Goal: Information Seeking & Learning: Stay updated

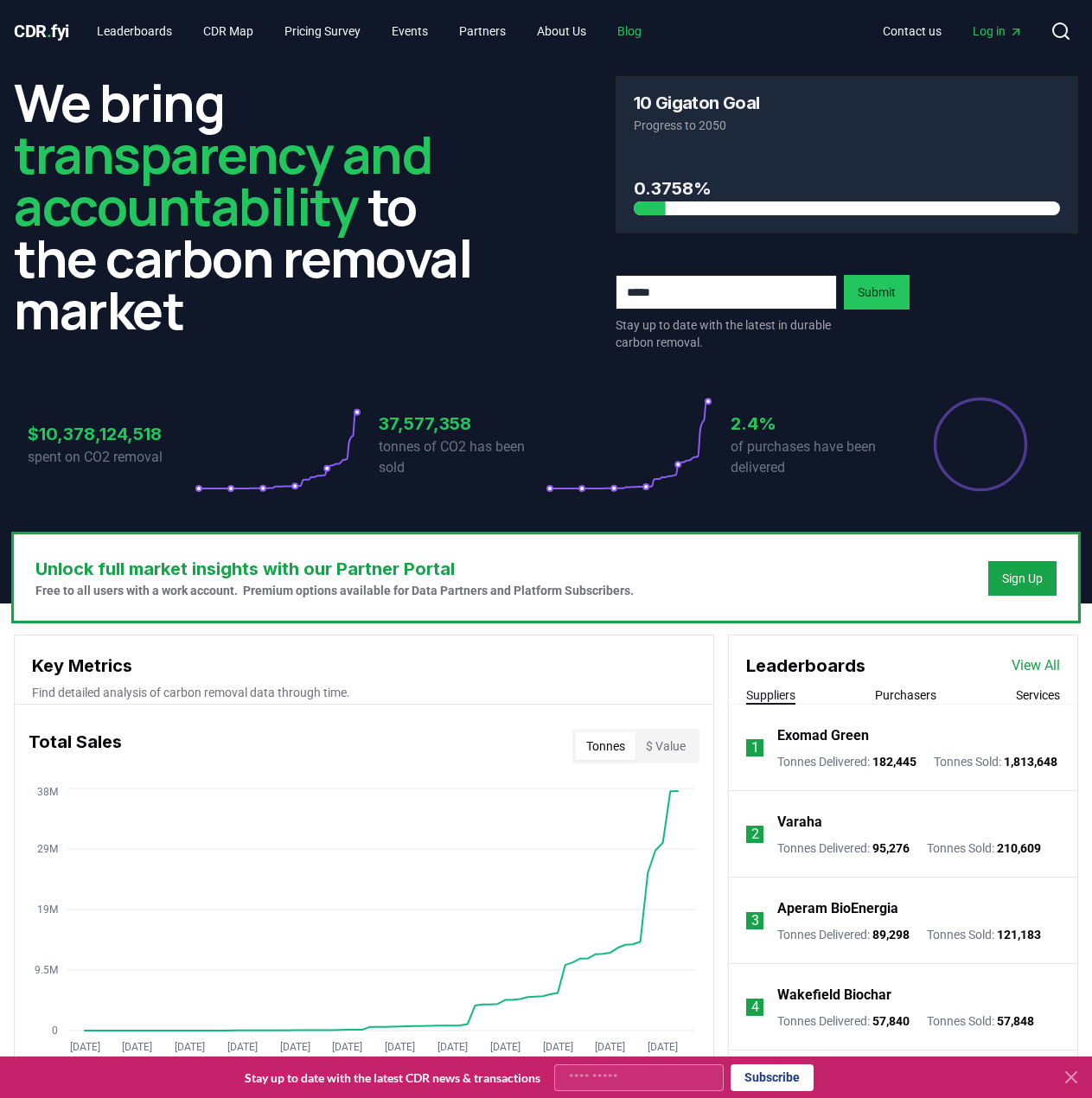
click at [640, 34] on link "Blog" at bounding box center [629, 31] width 52 height 32
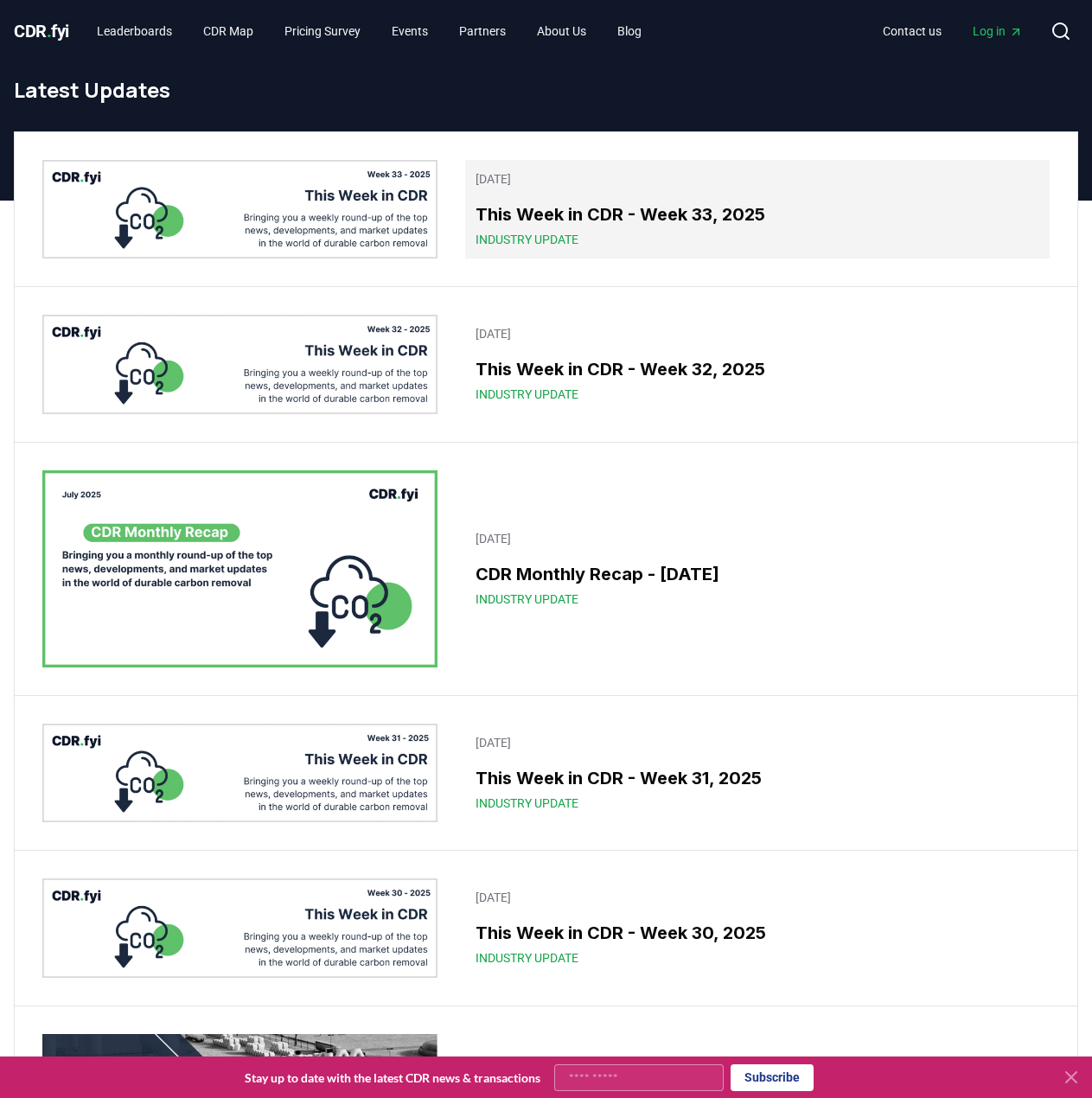
click at [748, 234] on div "Industry Update" at bounding box center [756, 239] width 563 height 17
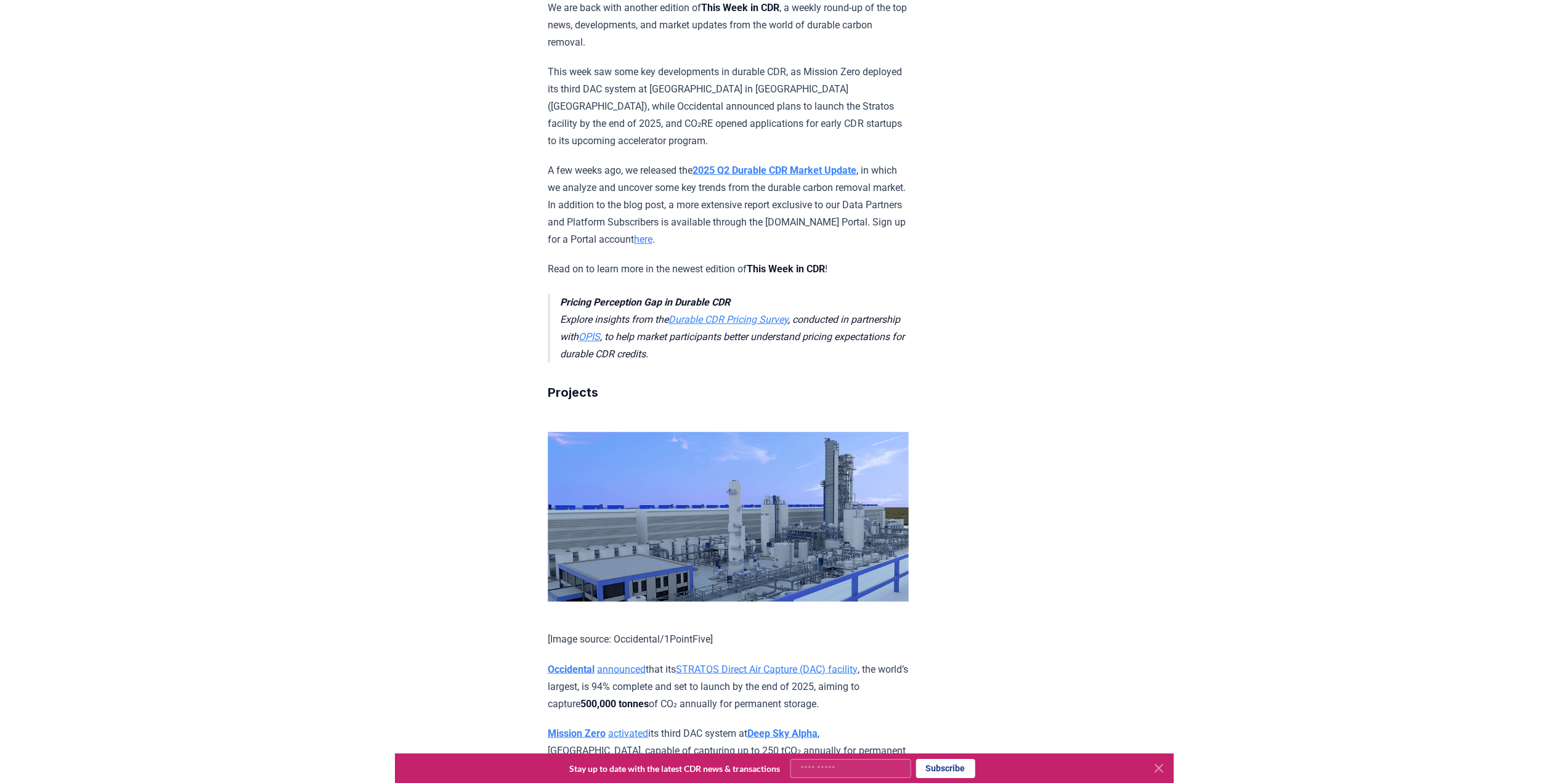
scroll to position [616, 0]
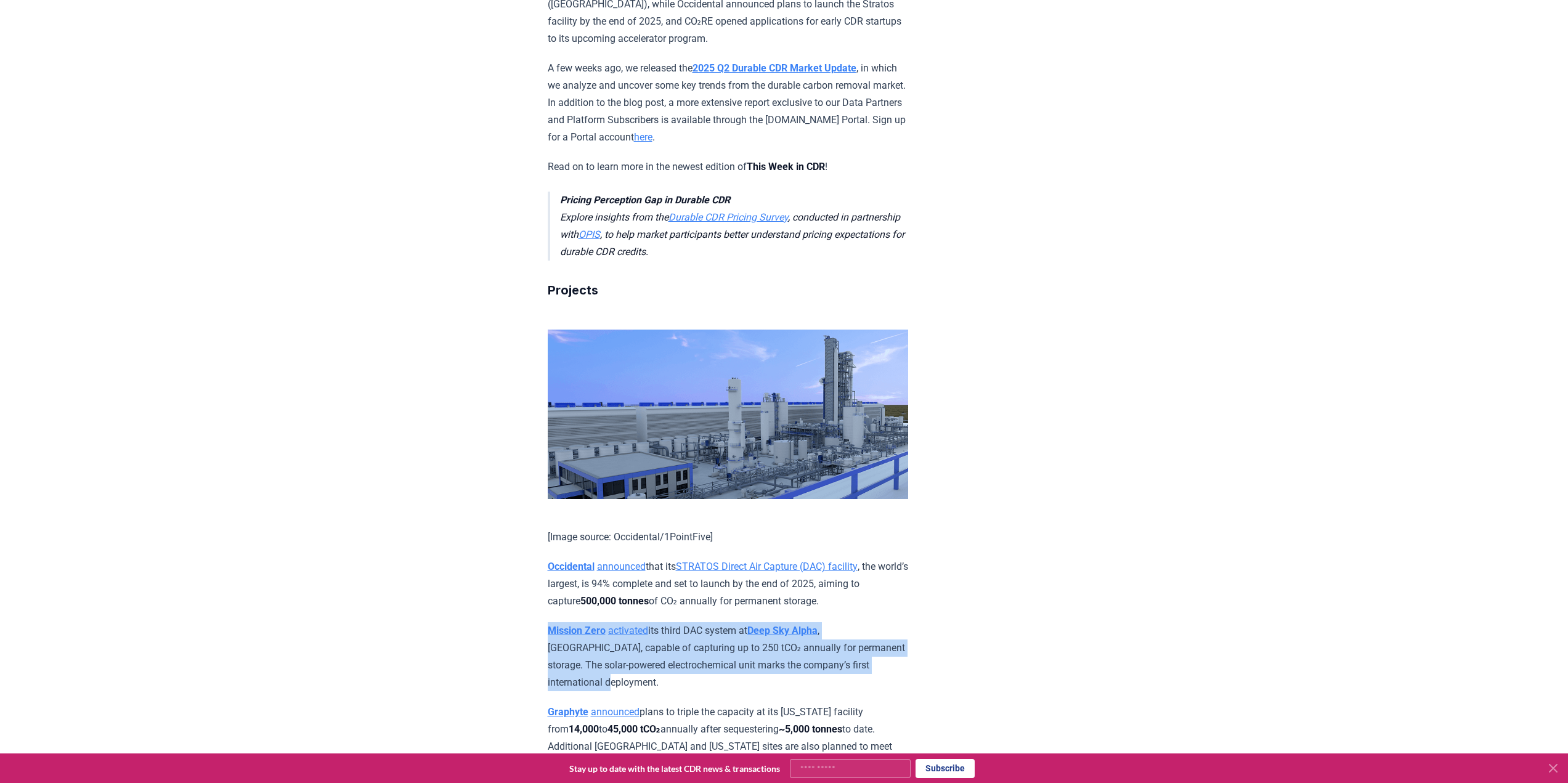
drag, startPoint x: 637, startPoint y: 411, endPoint x: 505, endPoint y: 354, distance: 143.8
copy p "Mission Zero activated its third DAC system at Deep Sky Alpha , [GEOGRAPHIC_DAT…"
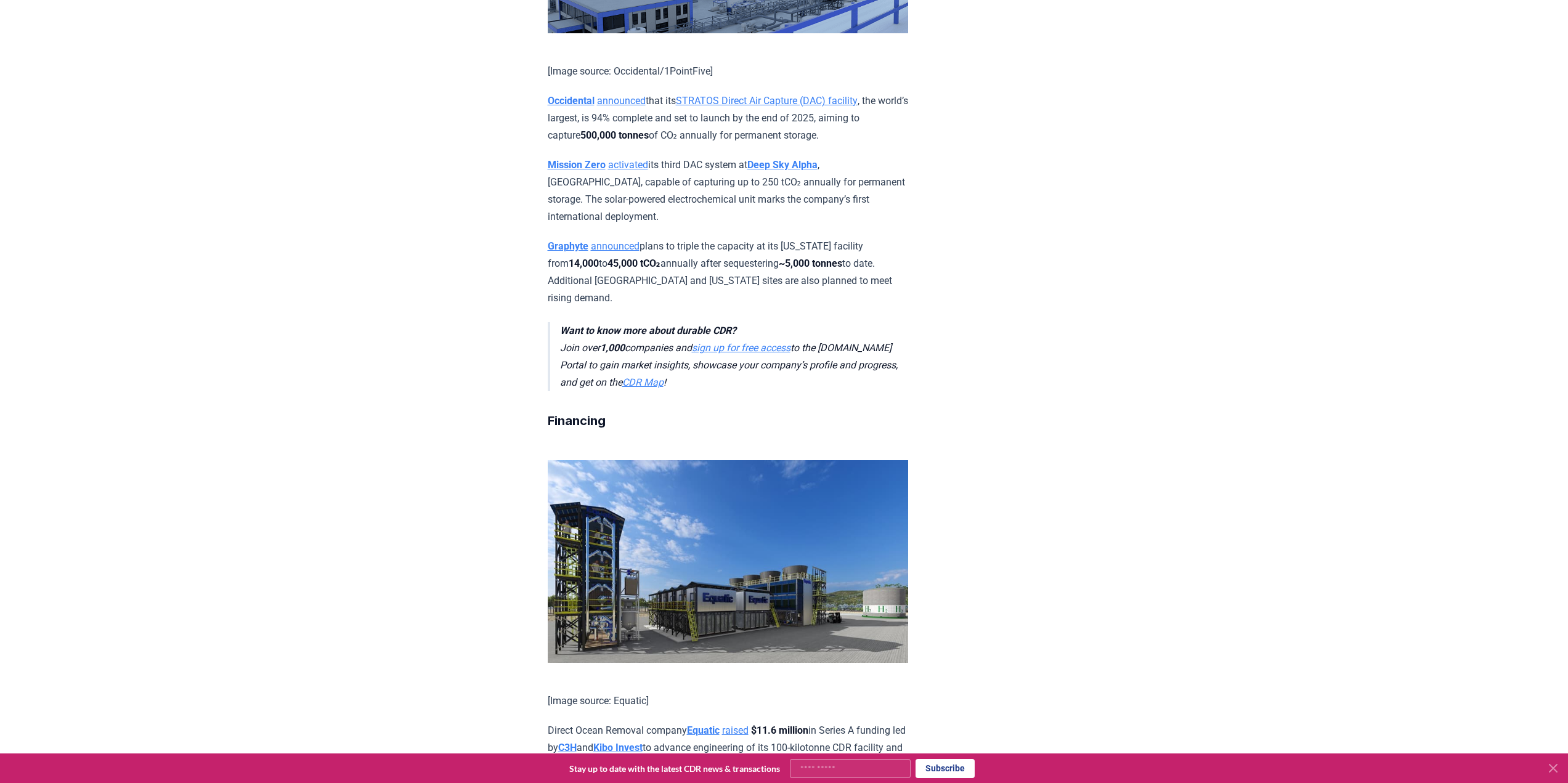
scroll to position [1109, 0]
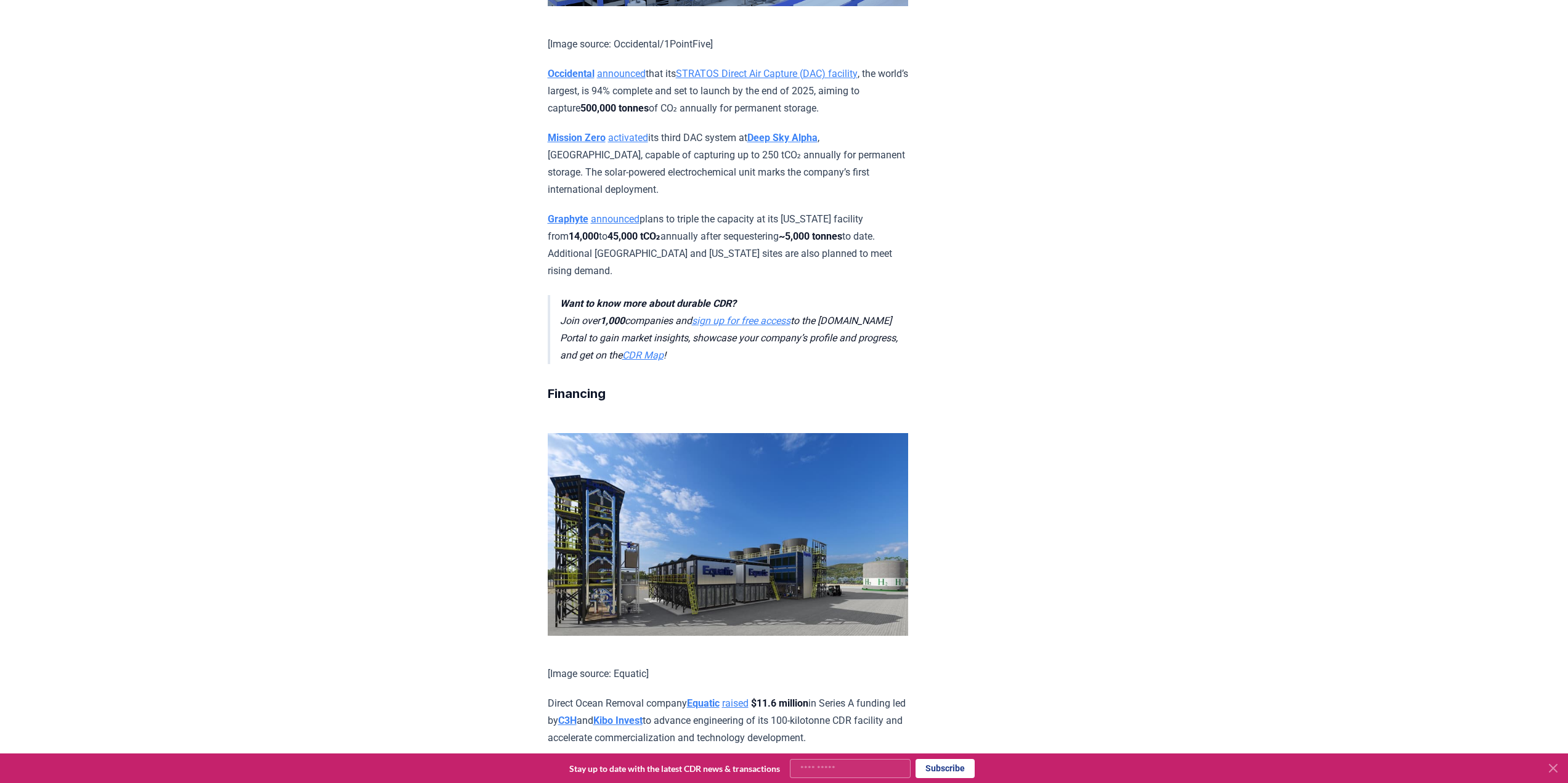
drag, startPoint x: 900, startPoint y: 674, endPoint x: 529, endPoint y: 639, distance: 372.6
copy p "The International Airlines Group (IAG) announced a new cohort that is part of i…"
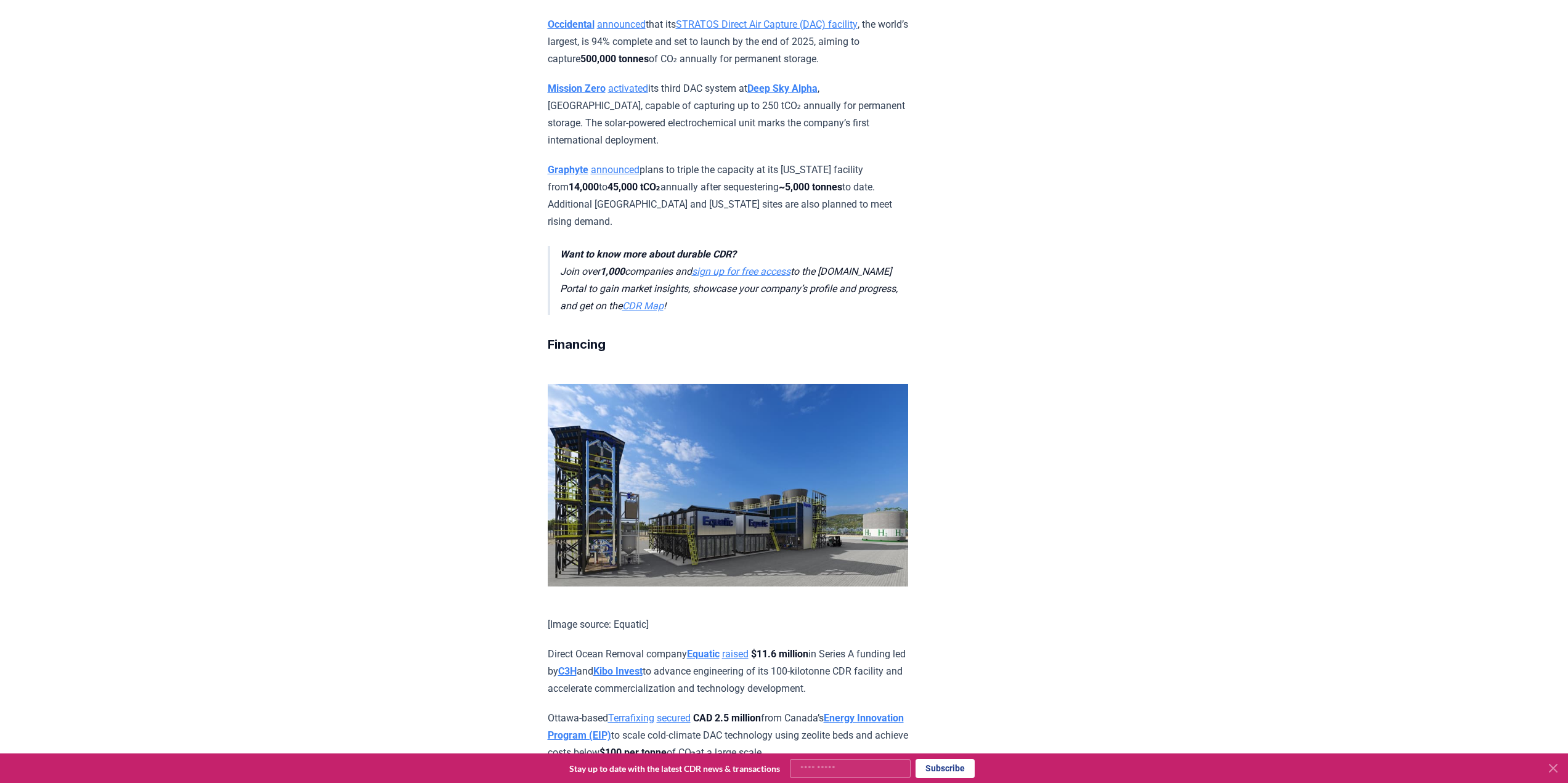
scroll to position [1171, 0]
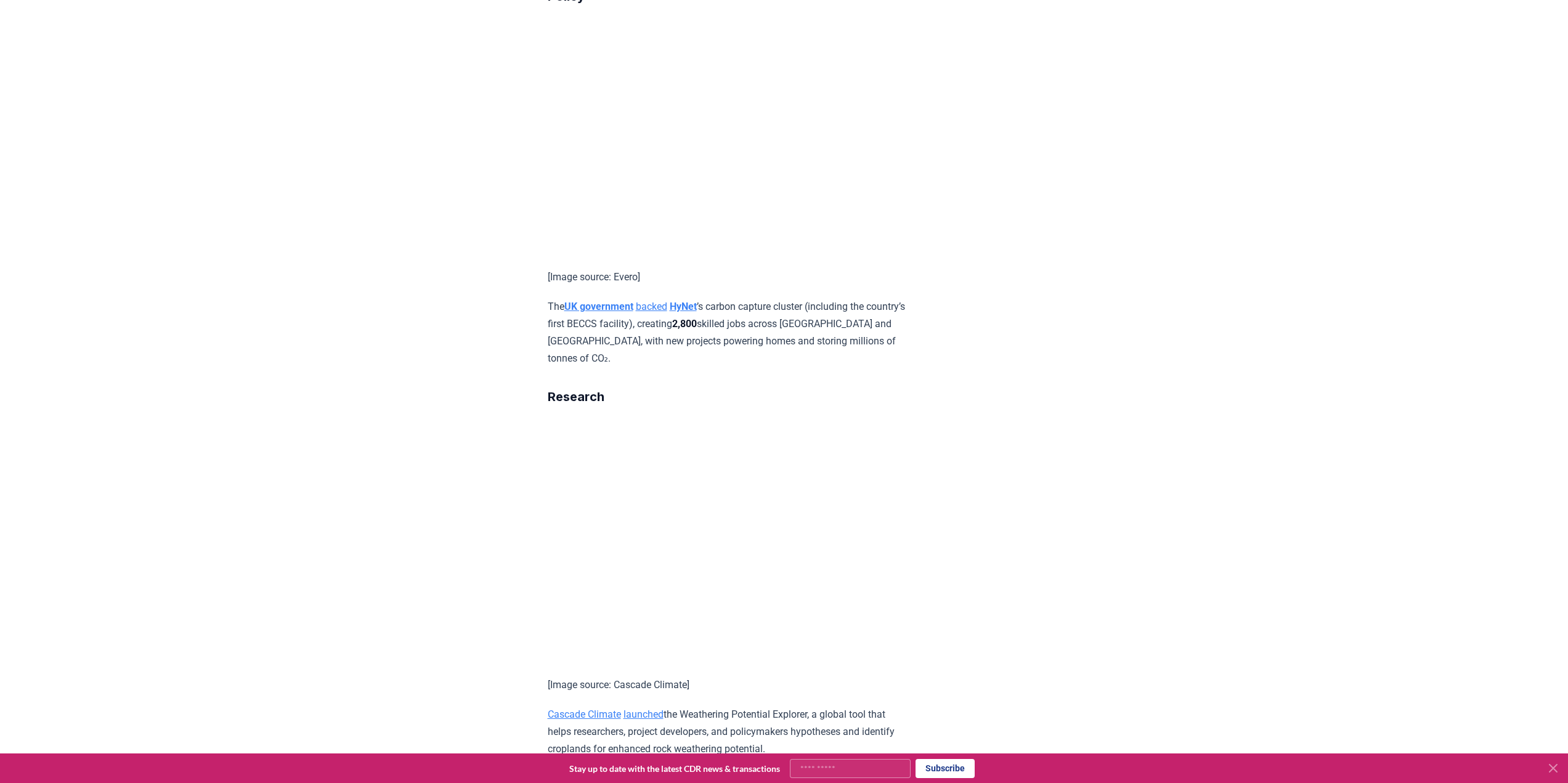
scroll to position [2095, 0]
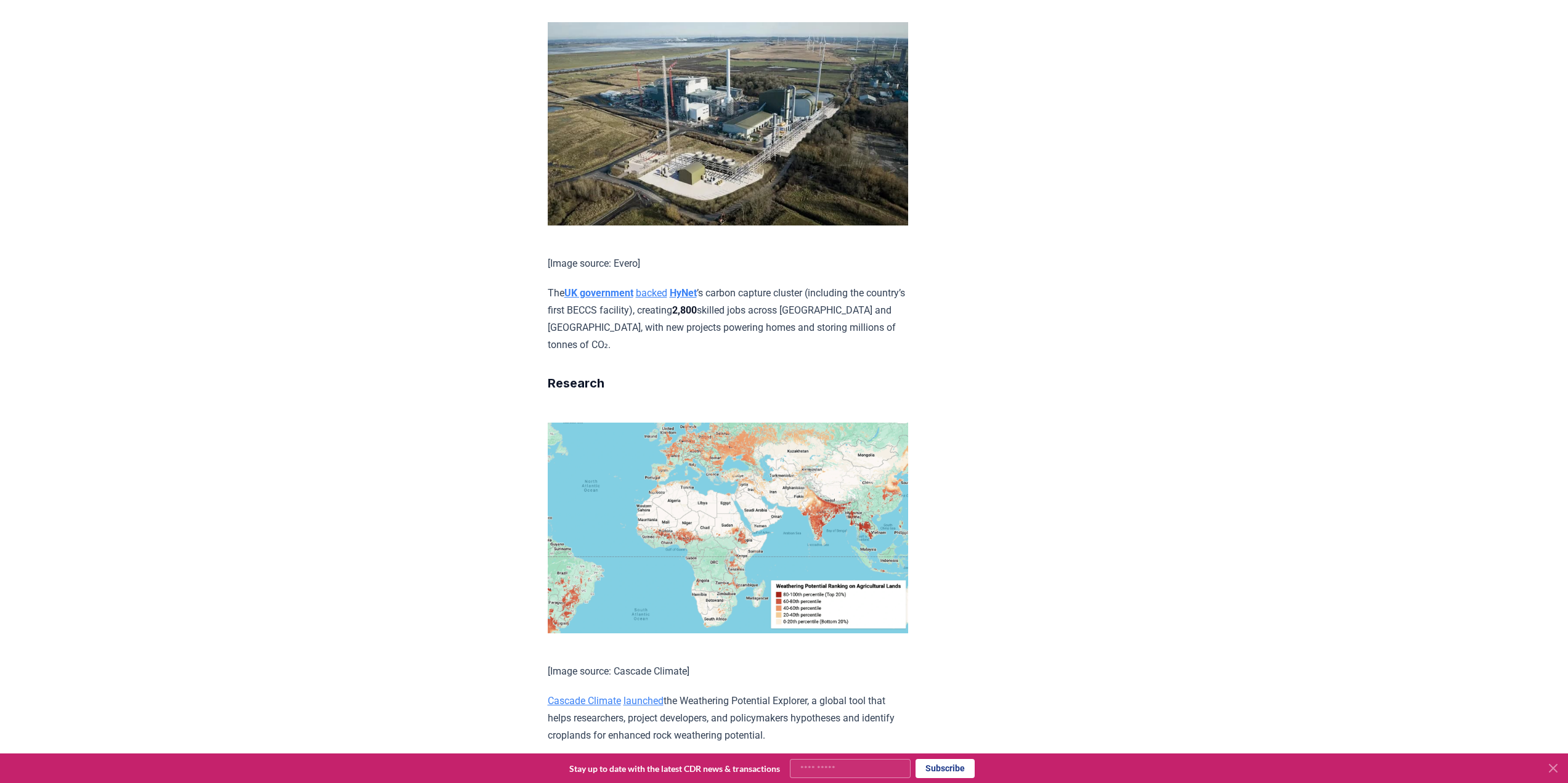
drag, startPoint x: 750, startPoint y: 555, endPoint x: 529, endPoint y: 502, distance: 227.3
copy p "Charm Industrial received the first Core Carbon Principles (CCP)-labeled biocha…"
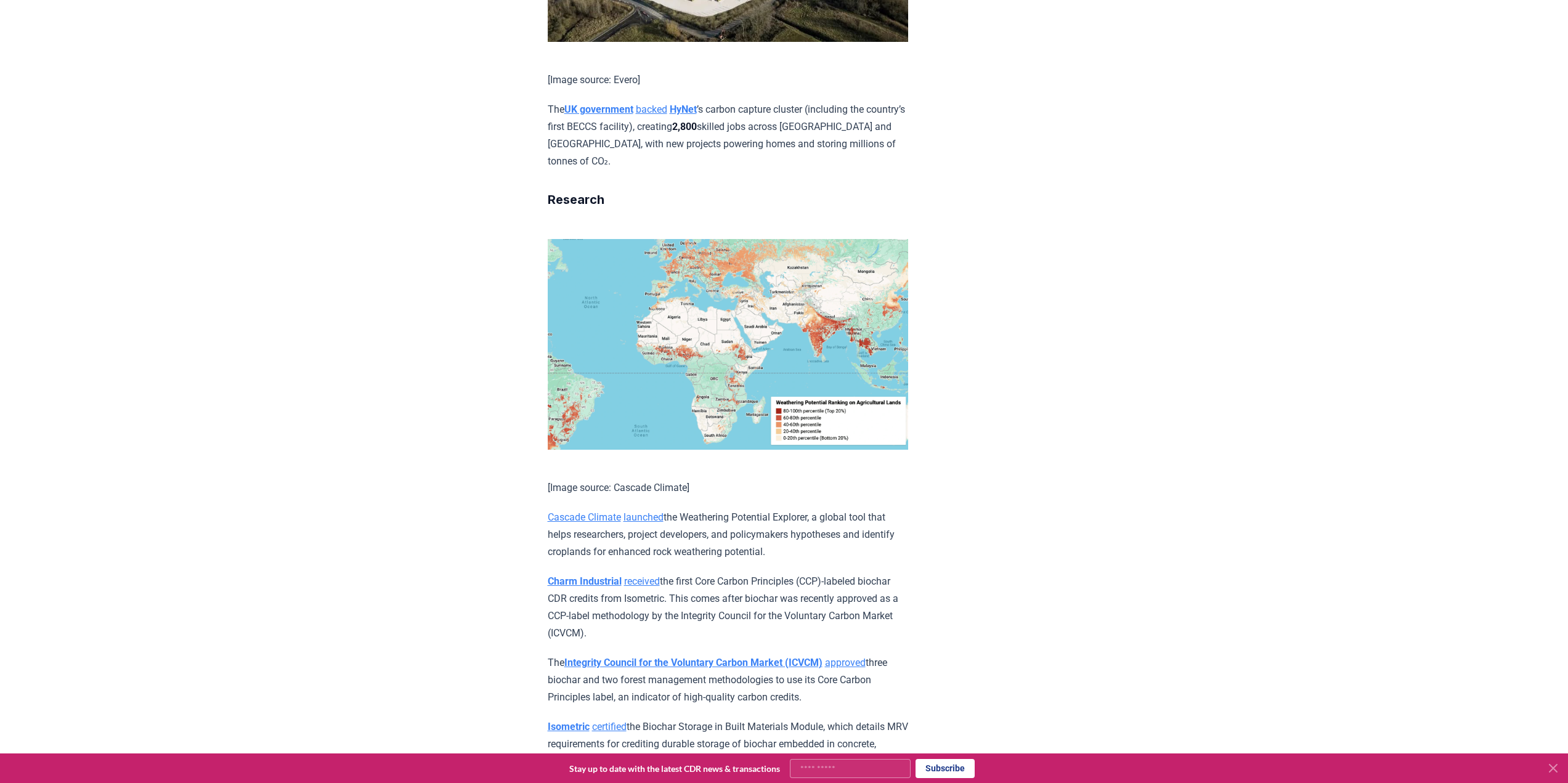
scroll to position [2279, 0]
drag, startPoint x: 845, startPoint y: 433, endPoint x: 524, endPoint y: 392, distance: 323.6
copy p "The Integrity Council for the Voluntary Carbon Market (ICVCM) approved three bi…"
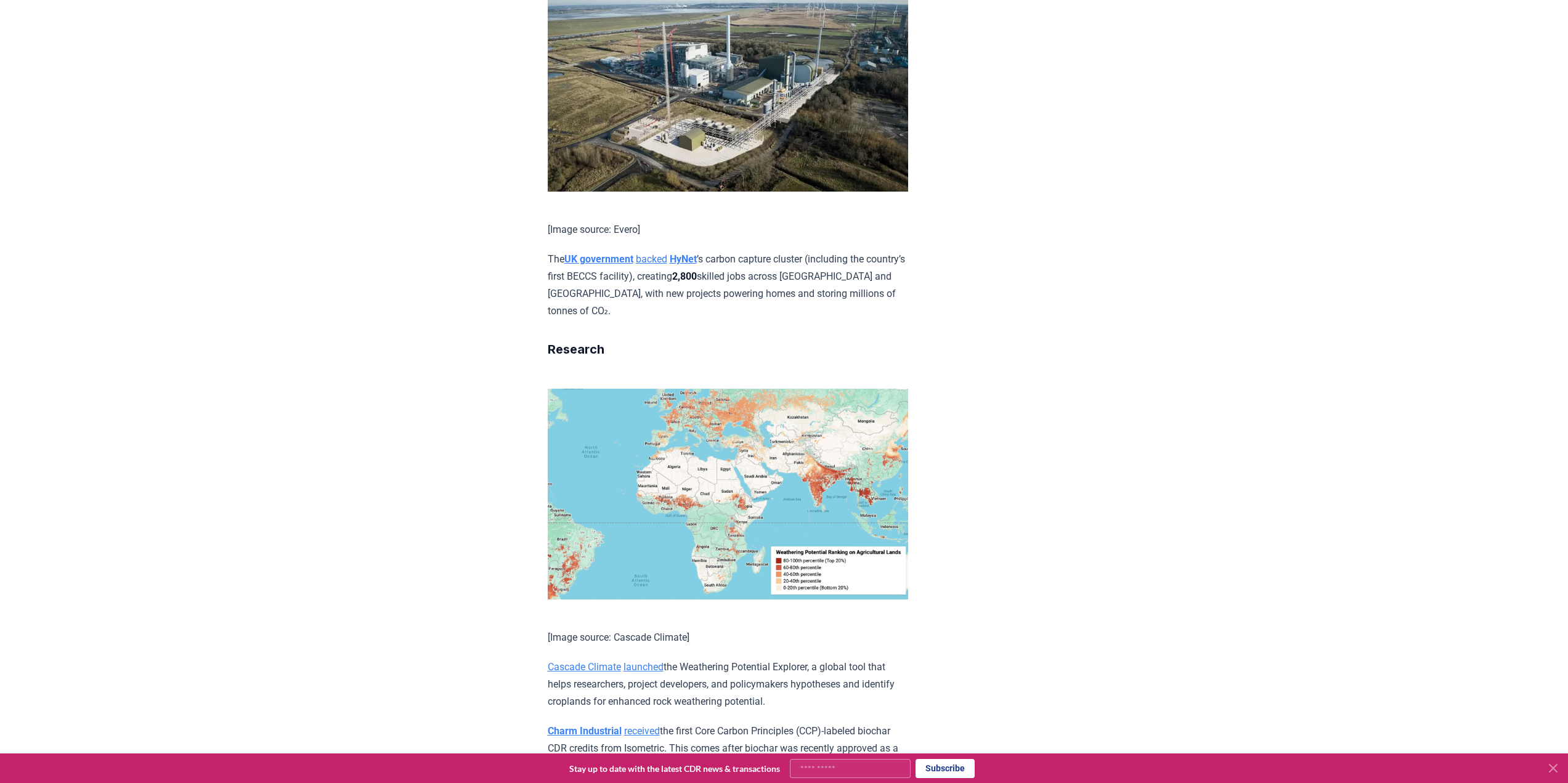
scroll to position [2217, 0]
